Goal: Task Accomplishment & Management: Manage account settings

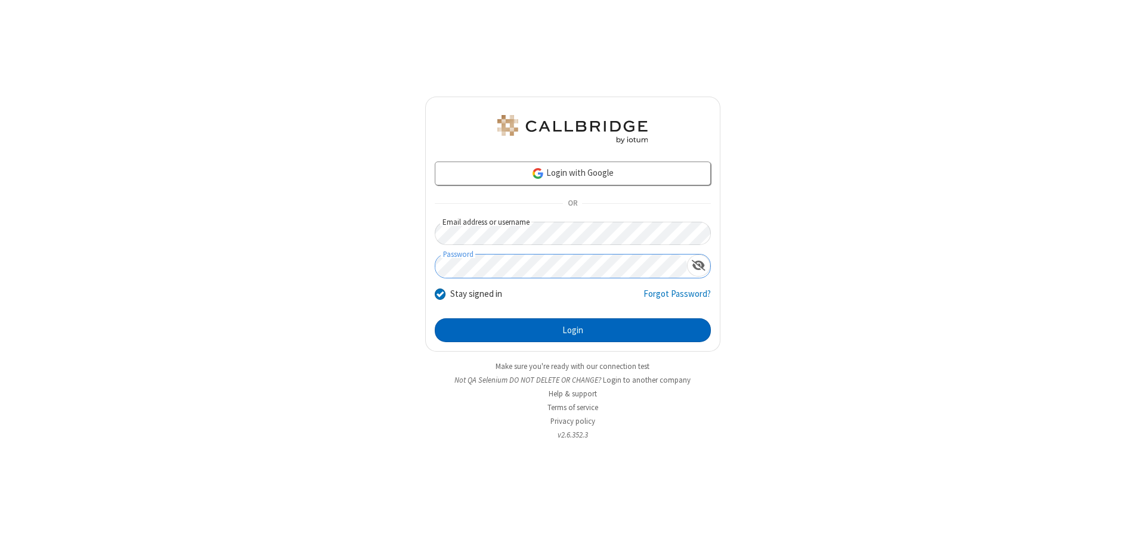
click at [572, 330] on button "Login" at bounding box center [573, 330] width 276 height 24
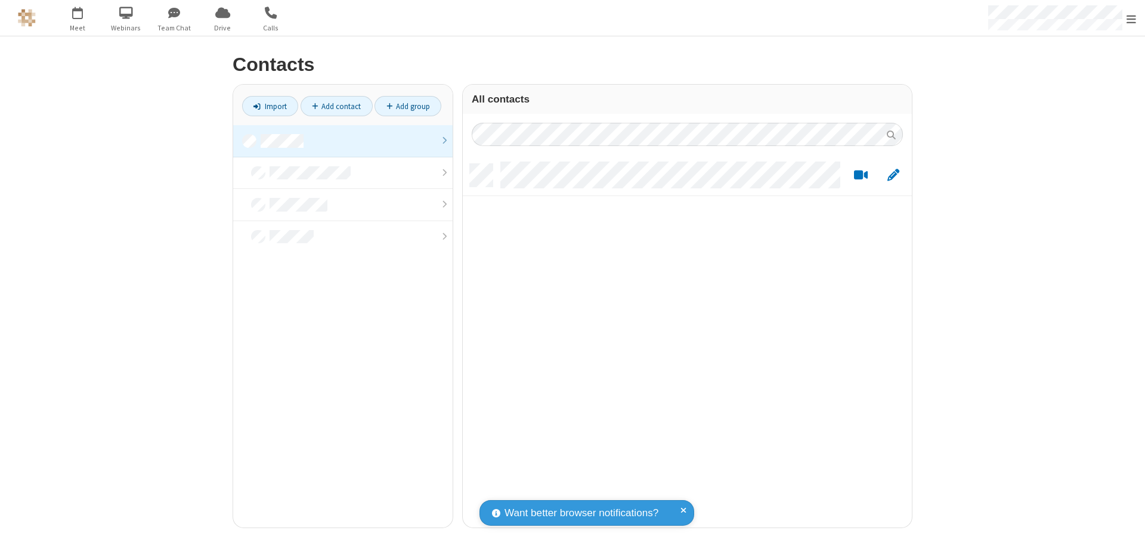
click at [343, 141] on link at bounding box center [342, 141] width 219 height 32
click at [893, 175] on span "Edit" at bounding box center [893, 175] width 12 height 15
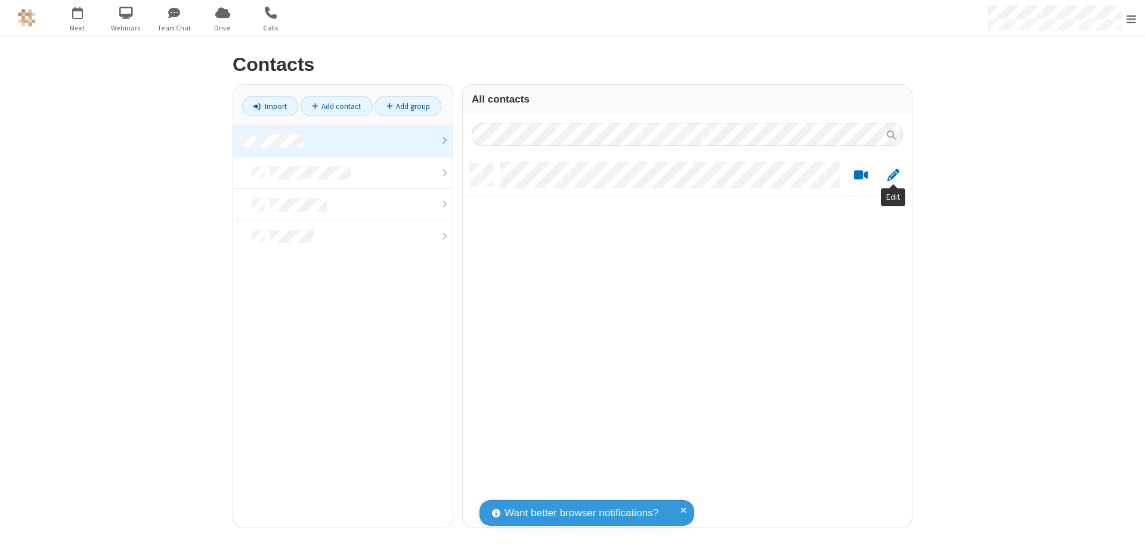
scroll to position [364, 440]
click at [343, 141] on link at bounding box center [342, 141] width 219 height 32
